Goal: Use online tool/utility: Utilize a website feature to perform a specific function

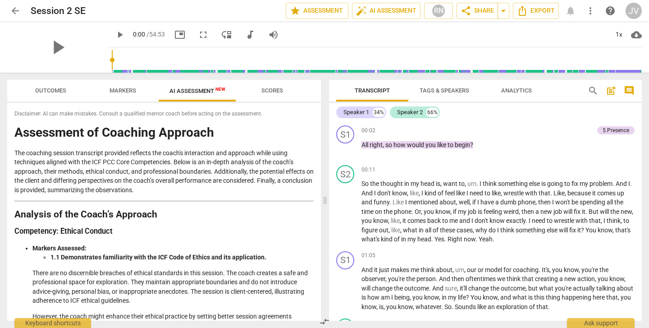
scroll to position [1386, 0]
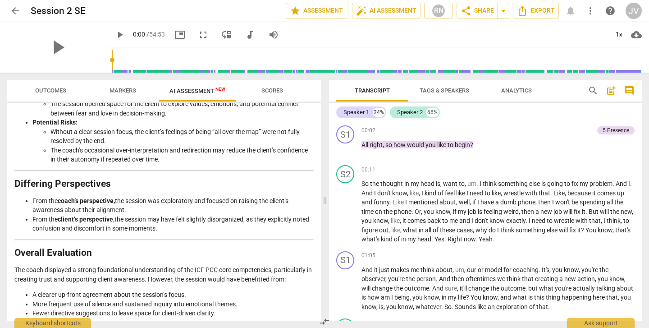
click at [122, 91] on span "Markers" at bounding box center [123, 90] width 27 height 7
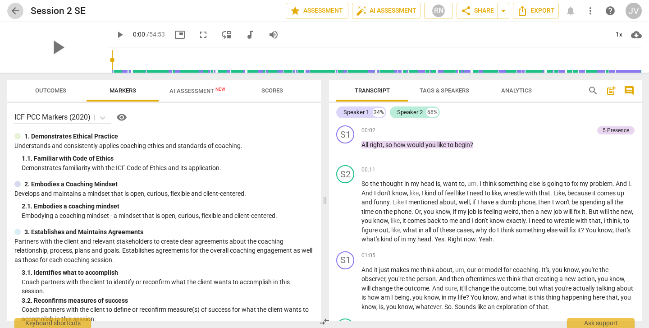
click at [15, 10] on span "arrow_back" at bounding box center [15, 10] width 11 height 11
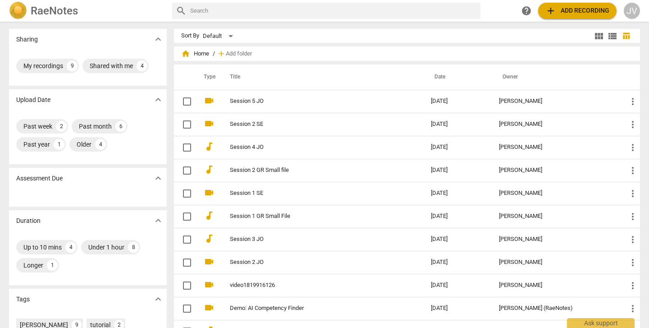
click at [591, 9] on span "add Add recording" at bounding box center [577, 10] width 64 height 11
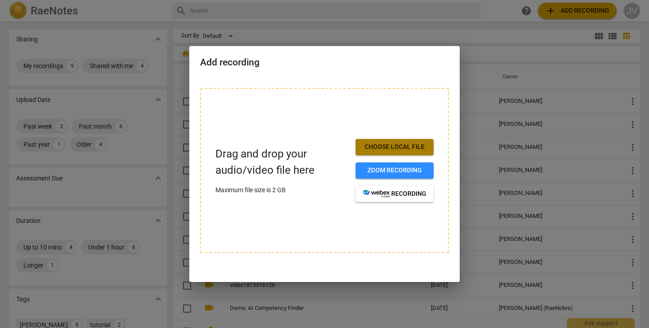
click at [415, 150] on span "Choose local file" at bounding box center [395, 146] width 64 height 9
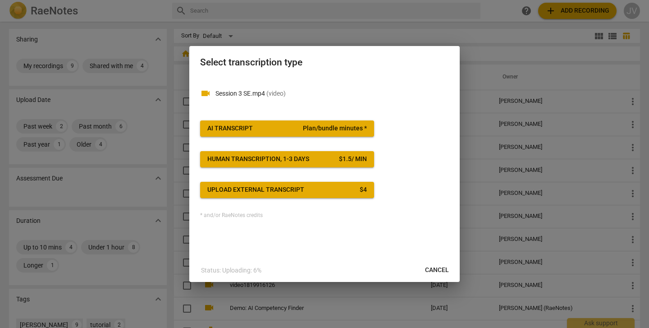
click at [287, 125] on span "AI Transcript Plan/bundle minutes *" at bounding box center [287, 128] width 160 height 9
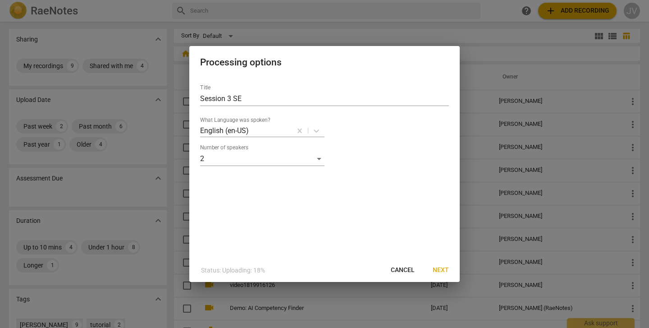
click at [441, 270] on span "Next" at bounding box center [441, 269] width 16 height 9
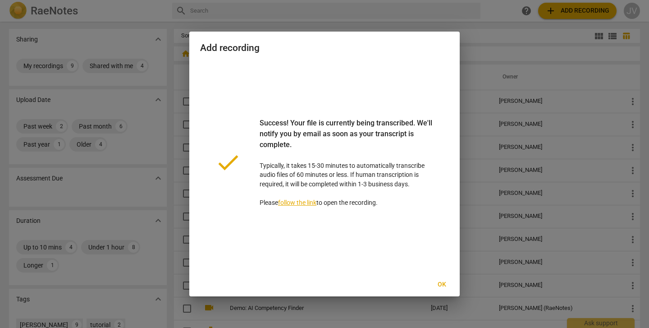
click at [443, 282] on span "Ok" at bounding box center [441, 284] width 14 height 9
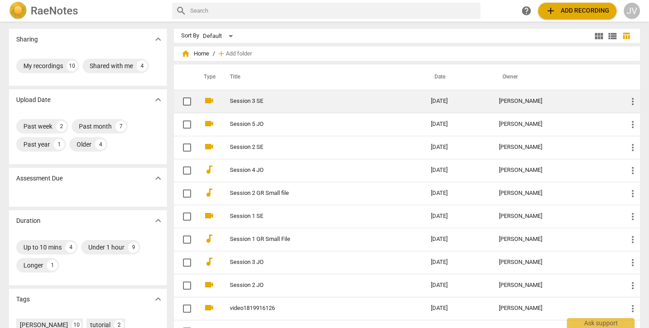
click at [352, 103] on link "Session 3 SE" at bounding box center [314, 101] width 169 height 7
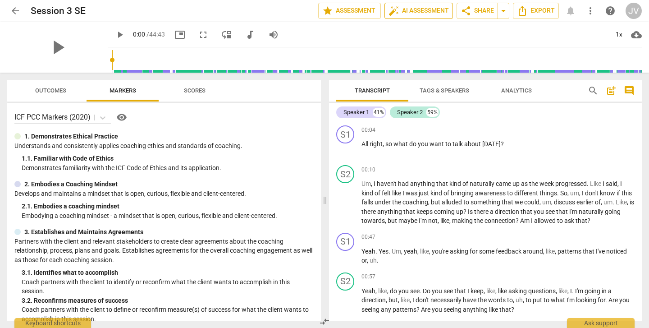
click at [427, 12] on span "auto_fix_high AI Assessment" at bounding box center [419, 10] width 60 height 11
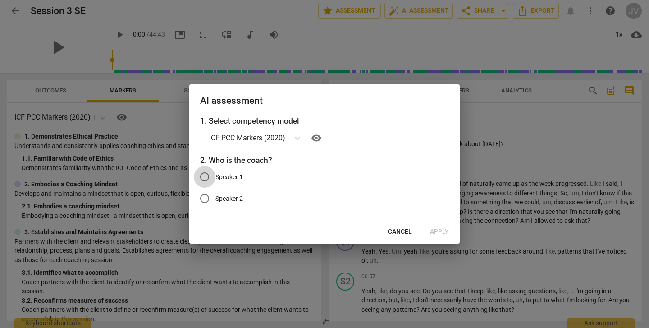
click at [205, 174] on input "Speaker 1" at bounding box center [205, 177] width 22 height 22
radio input "true"
click at [439, 227] on span "Apply" at bounding box center [439, 231] width 19 height 9
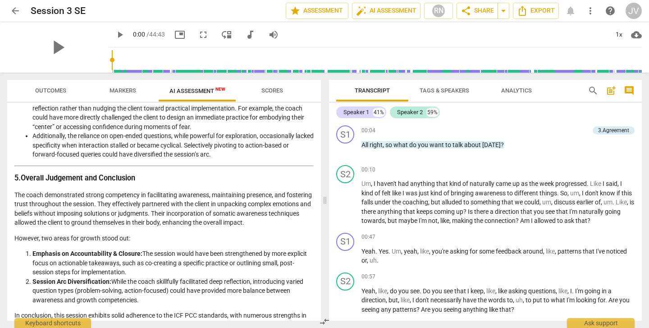
scroll to position [1091, 0]
